Goal: Information Seeking & Learning: Learn about a topic

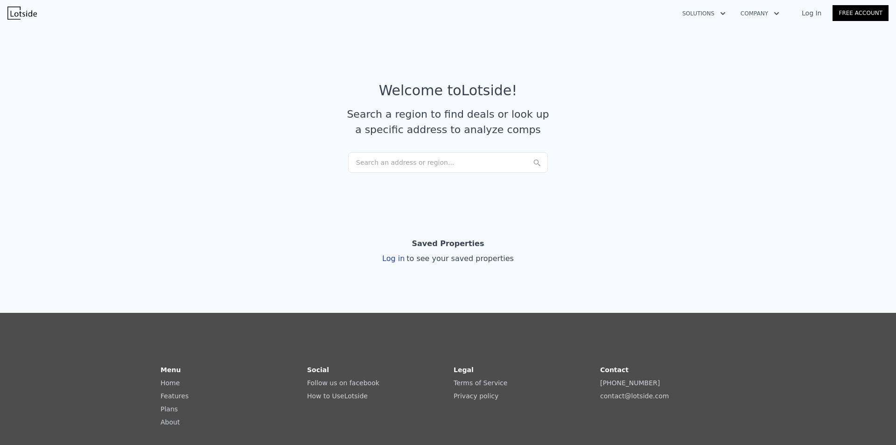
click at [417, 161] on div "Search an address or region..." at bounding box center [448, 162] width 200 height 21
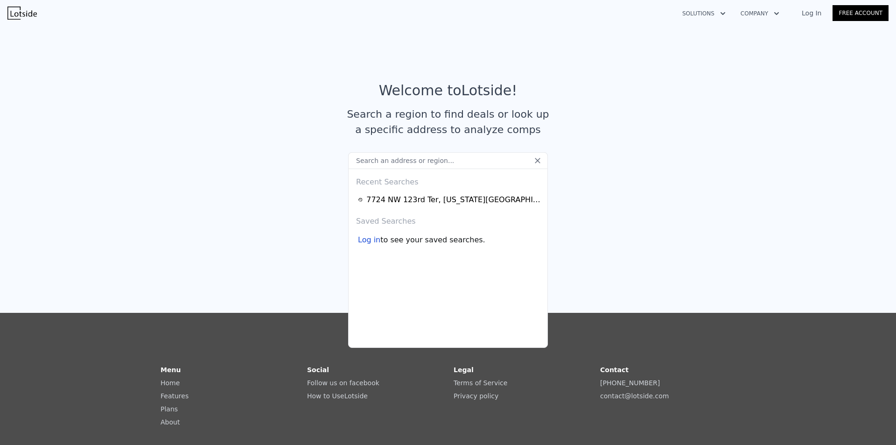
drag, startPoint x: 415, startPoint y: 162, endPoint x: 397, endPoint y: 165, distance: 18.1
click at [397, 165] on input "text" at bounding box center [448, 160] width 200 height 17
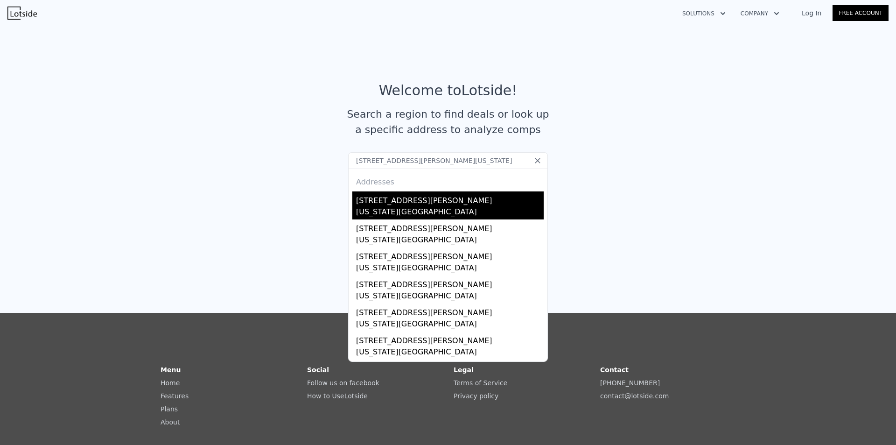
type input "[STREET_ADDRESS][PERSON_NAME][US_STATE]"
click at [386, 204] on div "[STREET_ADDRESS][PERSON_NAME]" at bounding box center [450, 198] width 188 height 15
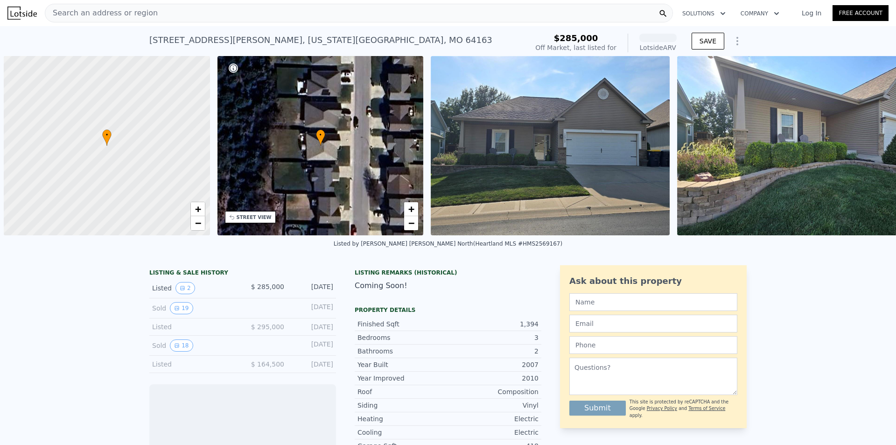
scroll to position [0, 4]
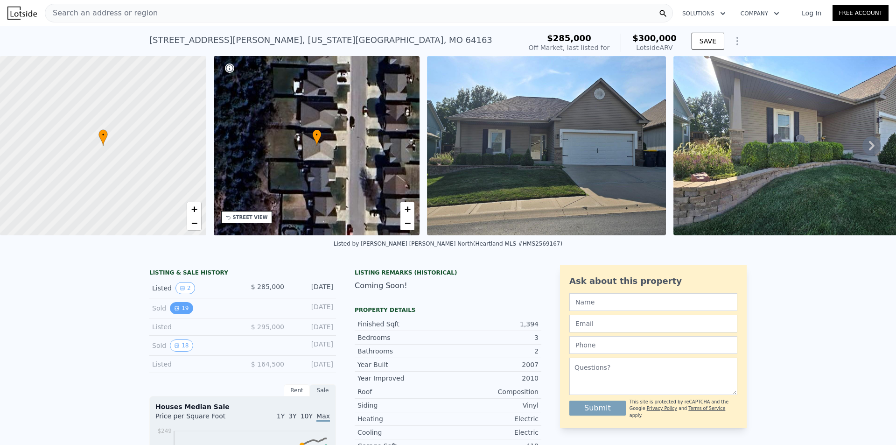
click at [175, 310] on icon "View historical data" at bounding box center [177, 308] width 4 height 4
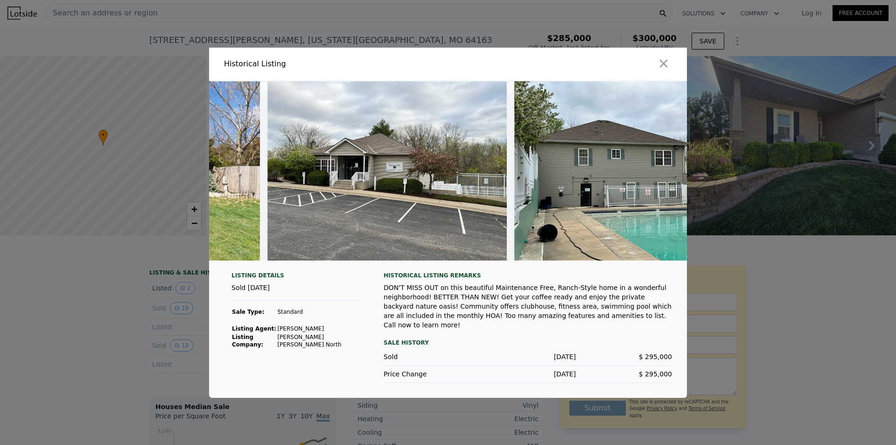
scroll to position [0, 4734]
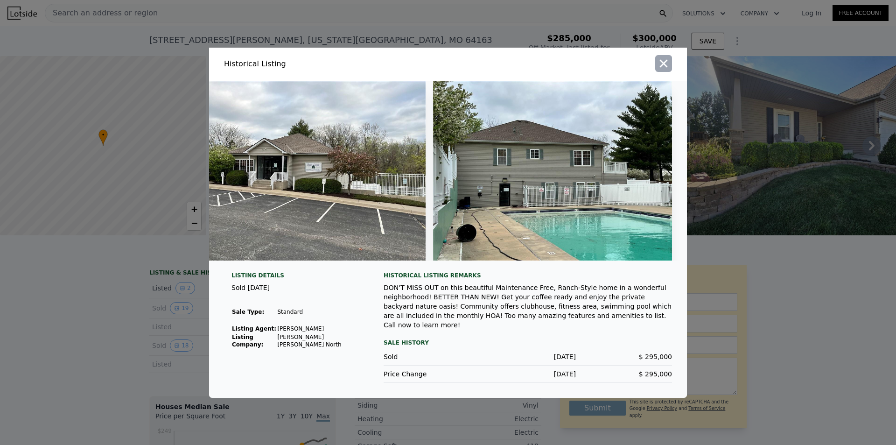
click at [663, 65] on icon "button" at bounding box center [664, 63] width 8 height 8
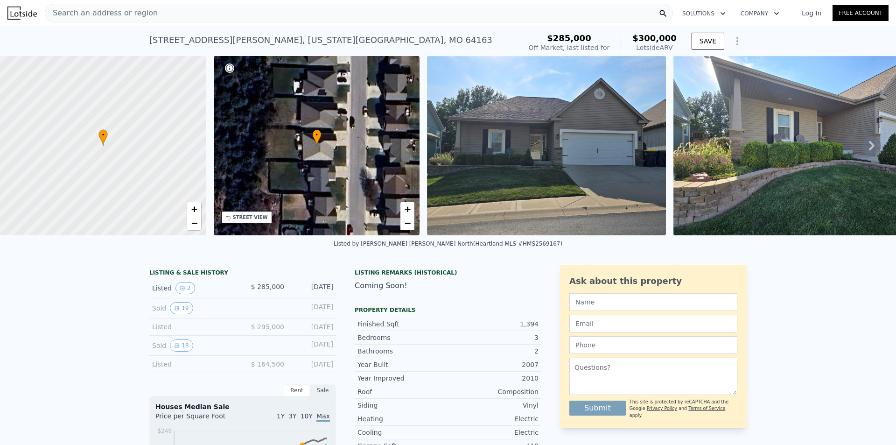
click at [833, 303] on div "LISTING & SALE HISTORY Listed 2 $ 285,000 [DATE] Sold 19 [DATE] Listed $ 295,00…" at bounding box center [448, 439] width 896 height 362
